Goal: Transaction & Acquisition: Book appointment/travel/reservation

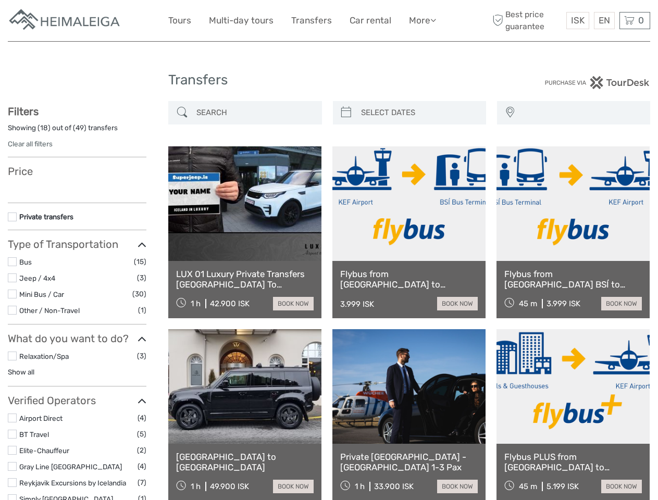
select select
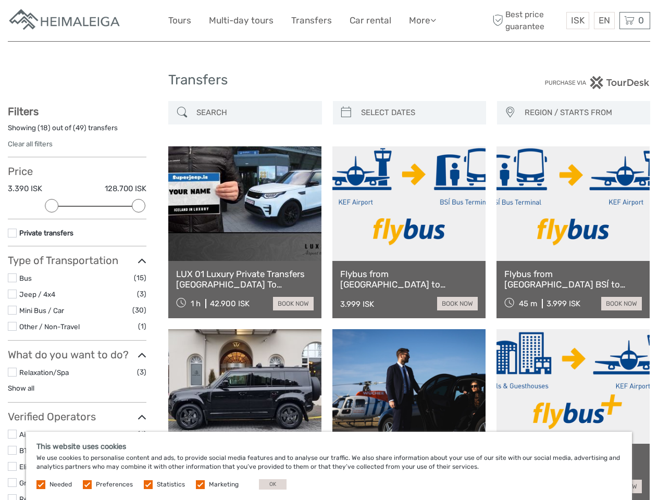
click at [422, 20] on link "More" at bounding box center [422, 20] width 27 height 15
click at [434, 20] on icon at bounding box center [433, 20] width 6 height 9
click at [577, 20] on span "ISK" at bounding box center [578, 20] width 14 height 10
click at [604, 20] on div "EN English Español Deutsch" at bounding box center [604, 20] width 21 height 17
click at [635, 20] on div "0 Items Total 0 ISK Checkout The shopping cart is empty." at bounding box center [635, 20] width 31 height 17
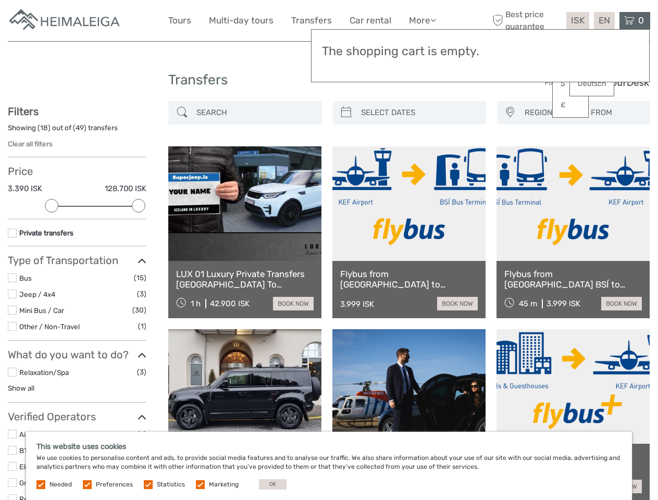
click at [52, 206] on div at bounding box center [52, 206] width 14 height 14
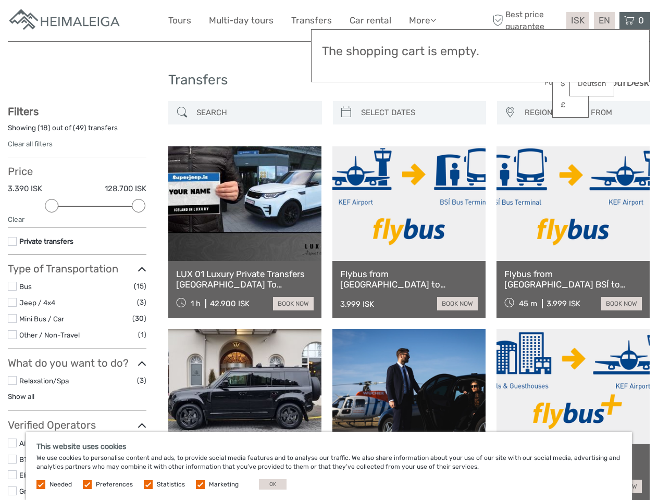
click at [139, 206] on div "Filters Showing ( 18 ) out of ( 49 ) transfers Clear all filters Price 3.390 IS…" at bounding box center [77, 346] width 139 height 483
click at [346, 146] on link at bounding box center [409, 203] width 153 height 115
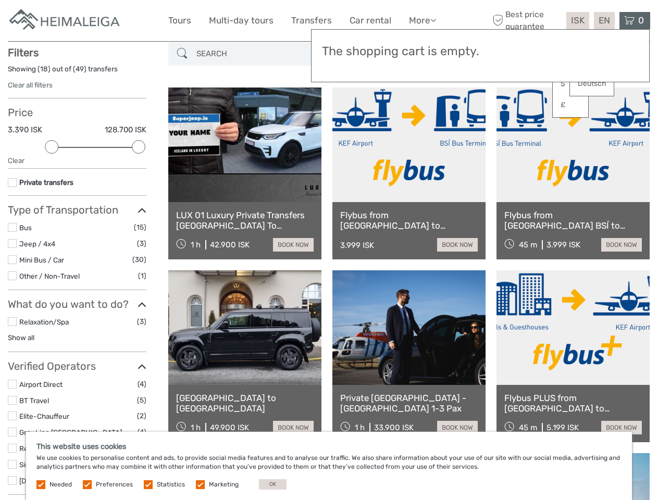
click at [419, 113] on link at bounding box center [409, 145] width 153 height 115
click at [510, 113] on link at bounding box center [573, 145] width 153 height 115
